Goal: Transaction & Acquisition: Purchase product/service

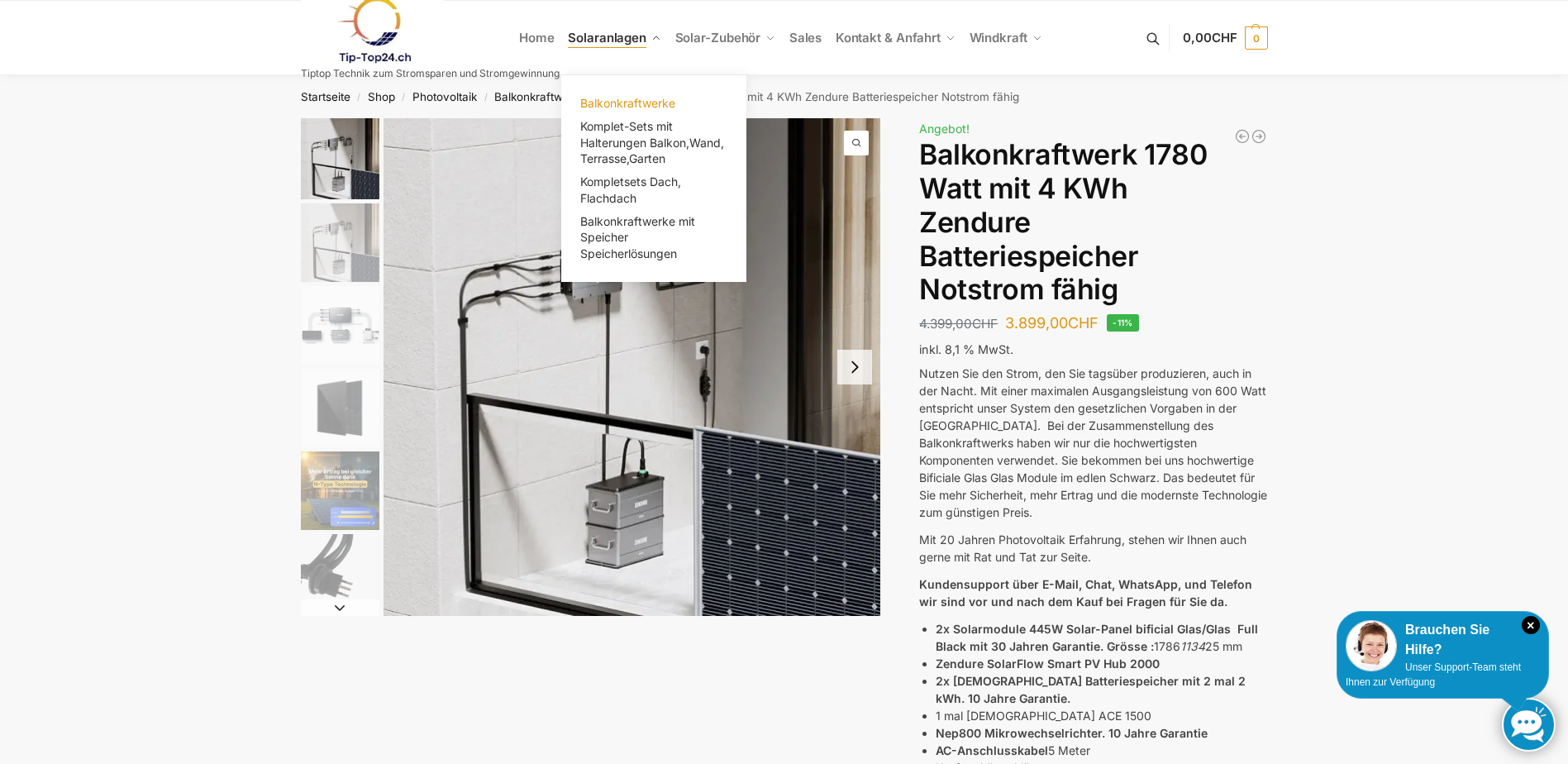
click at [619, 99] on span "Balkonkraftwerke" at bounding box center [627, 103] width 95 height 14
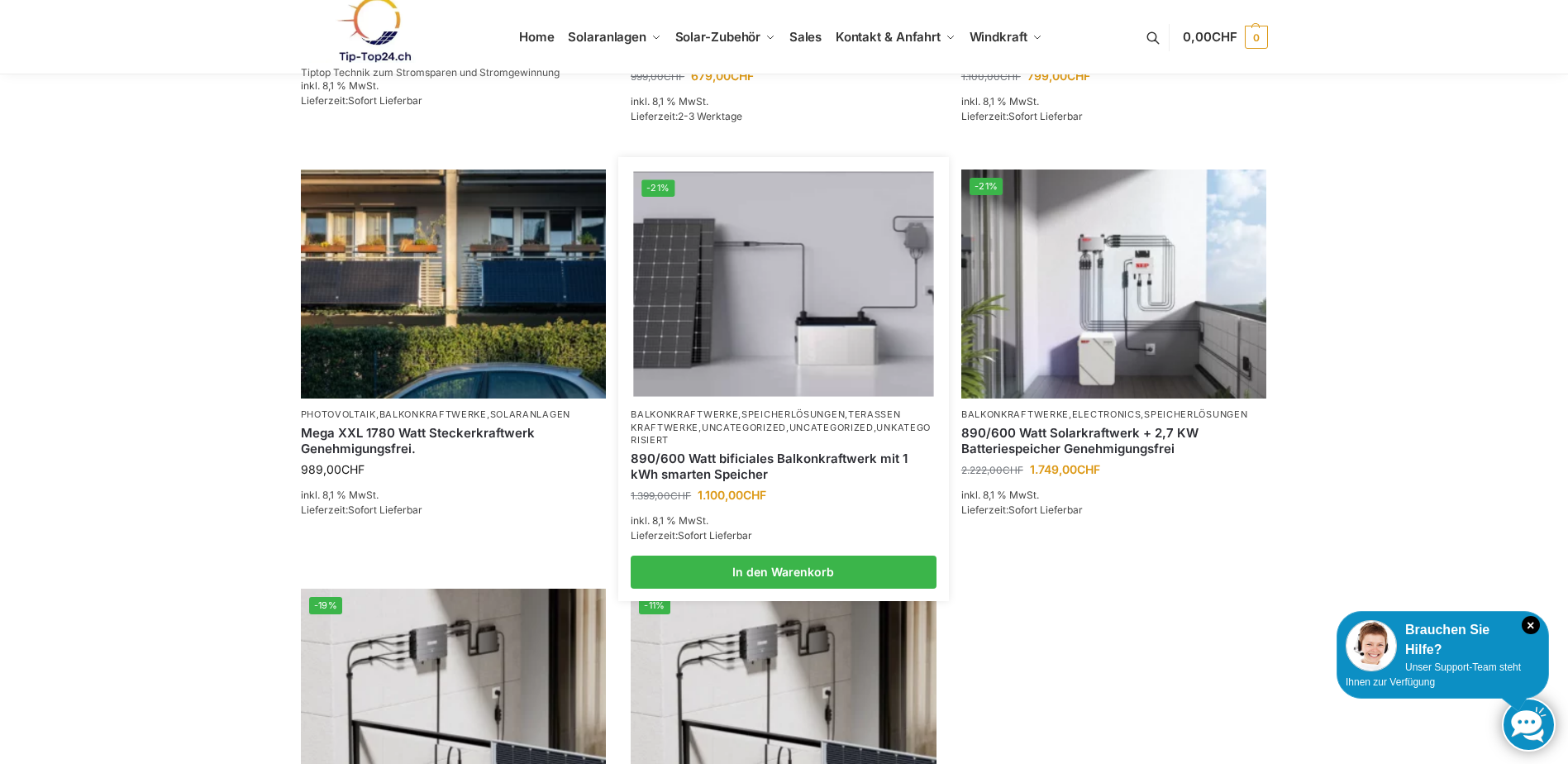
scroll to position [1075, 0]
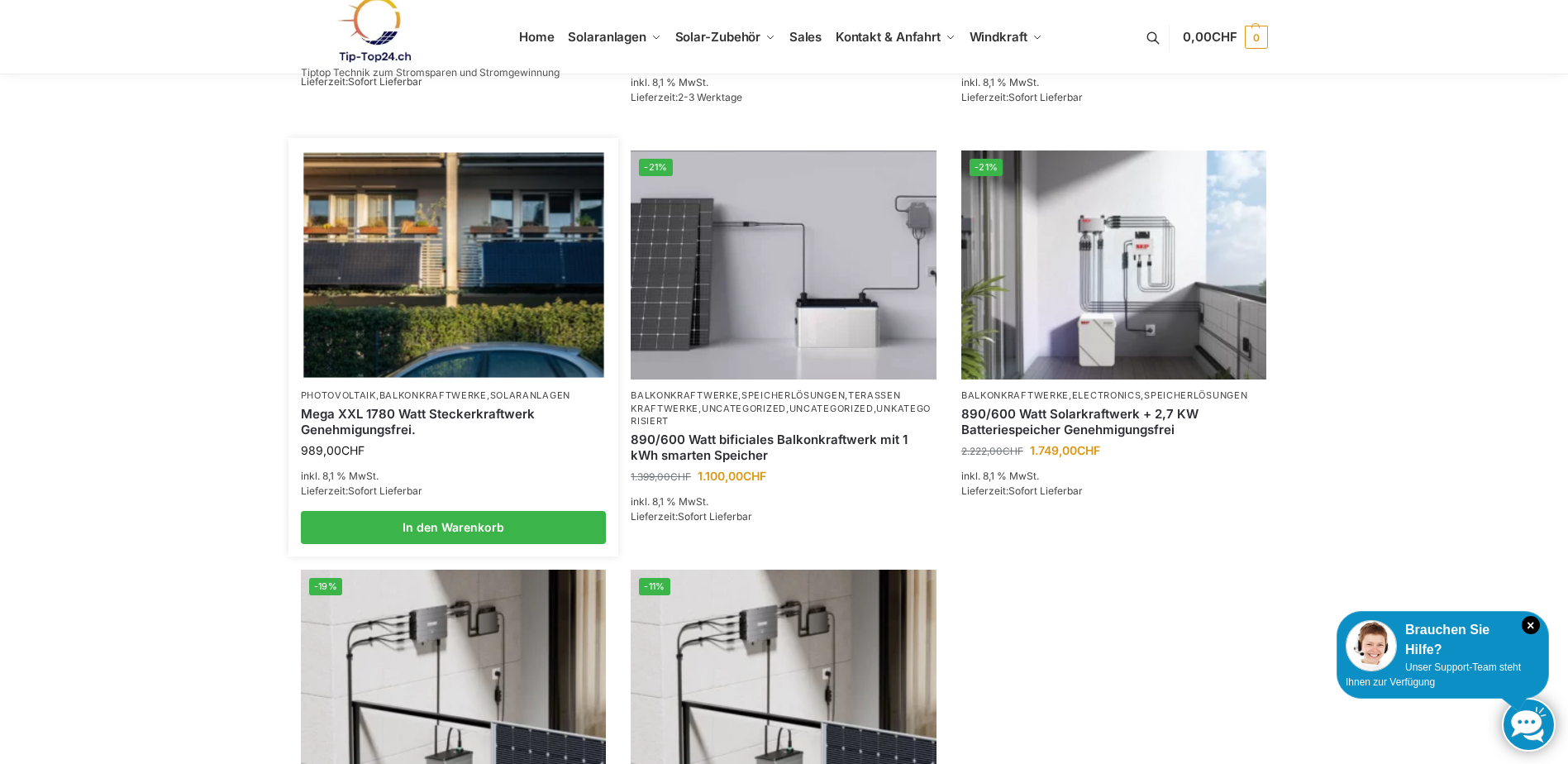
click at [399, 250] on img at bounding box center [454, 265] width 300 height 225
